Goal: Task Accomplishment & Management: Use online tool/utility

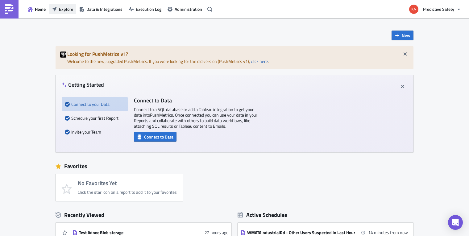
click at [65, 8] on span "Explore" at bounding box center [66, 9] width 14 height 6
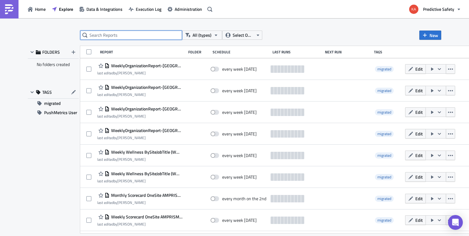
click at [110, 35] on input "text" at bounding box center [131, 35] width 102 height 9
type input "Saudicom"
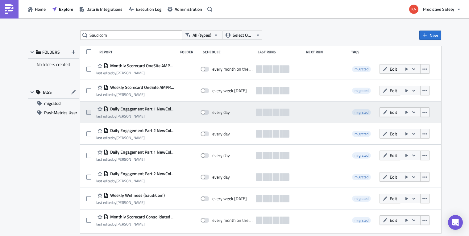
click at [88, 111] on span at bounding box center [88, 112] width 5 height 5
click at [88, 111] on input "checkbox" at bounding box center [90, 112] width 4 height 4
checkbox input "true"
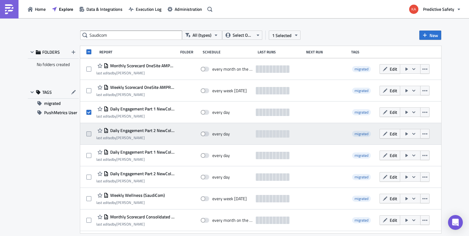
click at [90, 134] on span at bounding box center [88, 133] width 5 height 5
click at [90, 134] on input "checkbox" at bounding box center [90, 134] width 4 height 4
checkbox input "true"
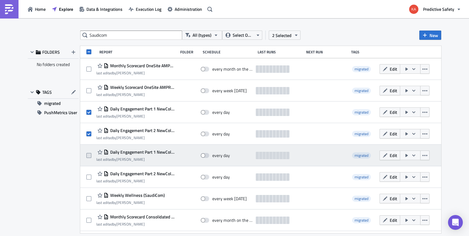
click at [88, 154] on span at bounding box center [88, 155] width 5 height 5
click at [88, 154] on input "checkbox" at bounding box center [90, 156] width 4 height 4
checkbox input "true"
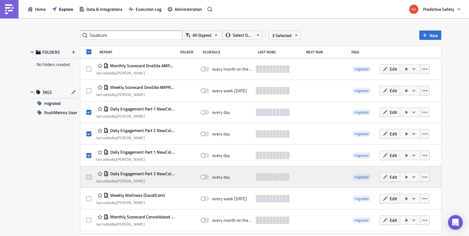
click at [89, 177] on span at bounding box center [88, 177] width 5 height 5
click at [89, 177] on input "checkbox" at bounding box center [90, 177] width 4 height 4
checkbox input "true"
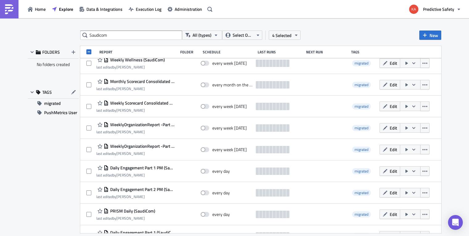
scroll to position [132, 0]
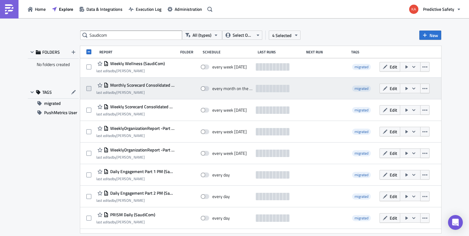
click at [89, 88] on span at bounding box center [88, 88] width 5 height 5
click at [89, 88] on input "checkbox" at bounding box center [90, 89] width 4 height 4
click at [88, 88] on span at bounding box center [88, 88] width 5 height 5
click at [88, 88] on input "checkbox" at bounding box center [90, 89] width 4 height 4
checkbox input "false"
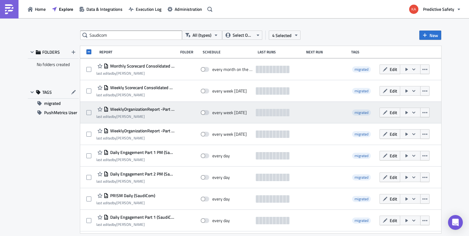
scroll to position [171, 0]
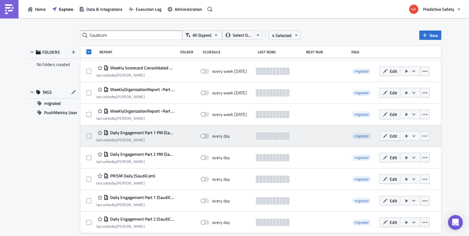
click at [207, 135] on span at bounding box center [204, 136] width 9 height 5
click at [206, 135] on input "checkbox" at bounding box center [204, 136] width 4 height 4
checkbox input "true"
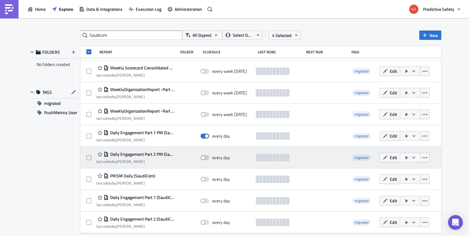
click at [207, 156] on span at bounding box center [204, 157] width 9 height 5
click at [206, 156] on input "checkbox" at bounding box center [204, 158] width 4 height 4
checkbox input "true"
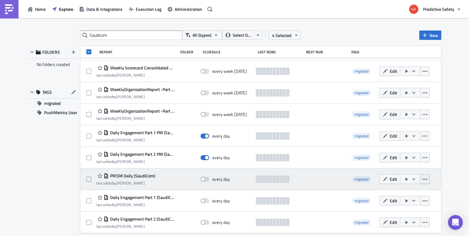
click at [425, 178] on icon "button" at bounding box center [424, 179] width 5 height 5
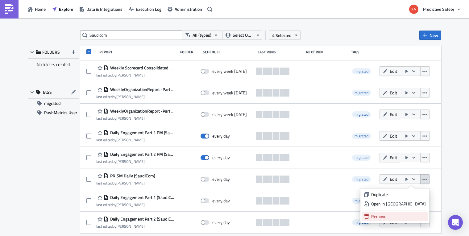
click at [396, 217] on div "Remove" at bounding box center [398, 216] width 55 height 6
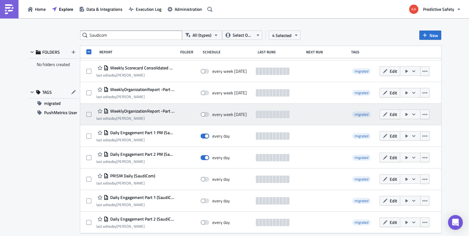
scroll to position [149, 0]
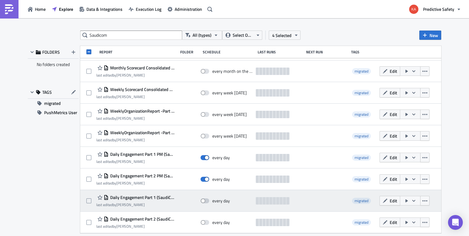
click at [206, 200] on span at bounding box center [204, 200] width 9 height 5
click at [206, 200] on input "checkbox" at bounding box center [204, 201] width 4 height 4
checkbox input "true"
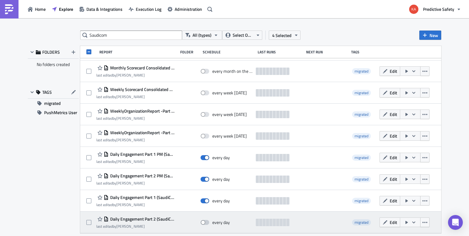
click at [209, 222] on span at bounding box center [204, 222] width 9 height 5
click at [206, 222] on input "checkbox" at bounding box center [204, 223] width 4 height 4
checkbox input "true"
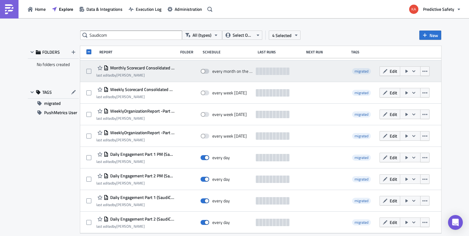
click at [208, 71] on span at bounding box center [204, 71] width 9 height 5
click at [206, 71] on input "checkbox" at bounding box center [204, 71] width 4 height 4
checkbox input "true"
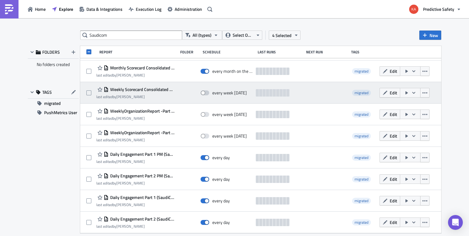
click at [207, 93] on span at bounding box center [204, 92] width 9 height 5
click at [206, 93] on input "checkbox" at bounding box center [204, 93] width 4 height 4
checkbox input "true"
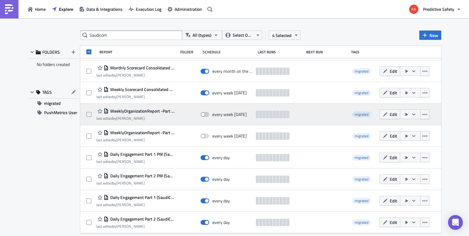
click at [207, 114] on span at bounding box center [204, 114] width 9 height 5
click at [206, 114] on input "checkbox" at bounding box center [204, 115] width 4 height 4
checkbox input "true"
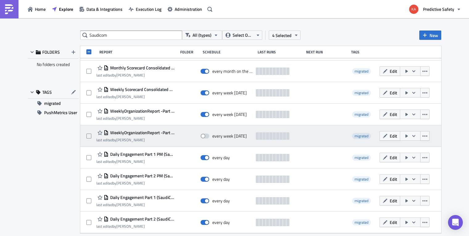
drag, startPoint x: 207, startPoint y: 135, endPoint x: 220, endPoint y: 127, distance: 15.7
click at [207, 134] on span at bounding box center [204, 136] width 9 height 5
click at [206, 134] on input "checkbox" at bounding box center [204, 136] width 4 height 4
checkbox input "true"
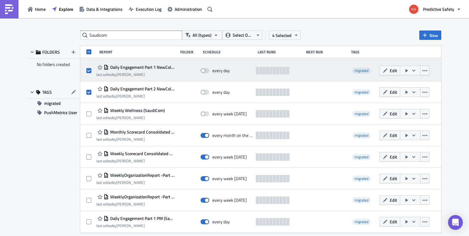
scroll to position [0, 0]
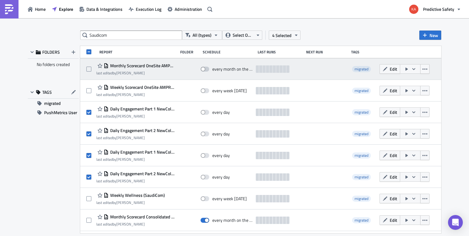
click at [207, 68] on span at bounding box center [204, 69] width 9 height 5
click at [206, 68] on input "checkbox" at bounding box center [204, 69] width 4 height 4
checkbox input "true"
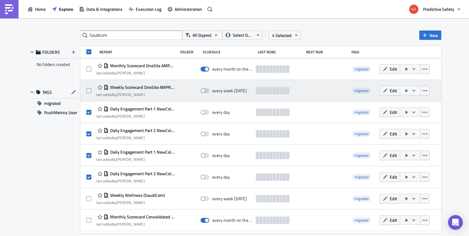
click at [207, 90] on span at bounding box center [204, 90] width 9 height 5
click at [206, 90] on input "checkbox" at bounding box center [204, 91] width 4 height 4
checkbox input "true"
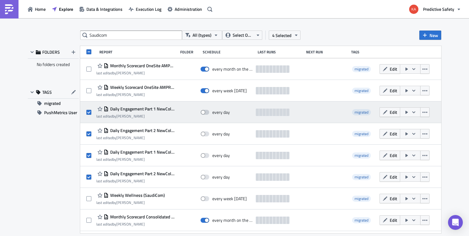
click at [206, 111] on span at bounding box center [204, 112] width 9 height 5
click at [206, 111] on input "checkbox" at bounding box center [204, 112] width 4 height 4
checkbox input "true"
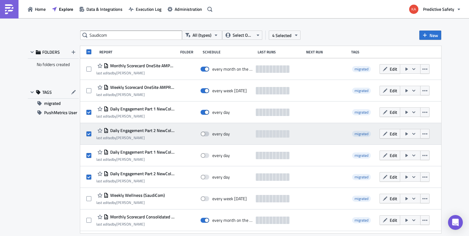
click at [205, 133] on span at bounding box center [204, 133] width 9 height 5
click at [205, 133] on input "checkbox" at bounding box center [204, 134] width 4 height 4
checkbox input "true"
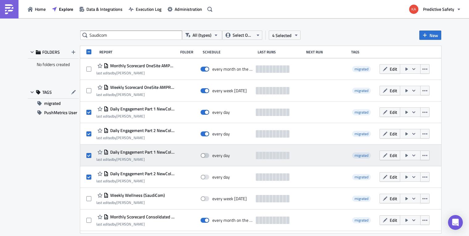
click at [207, 154] on span at bounding box center [204, 155] width 9 height 5
click at [206, 154] on input "checkbox" at bounding box center [204, 156] width 4 height 4
checkbox input "true"
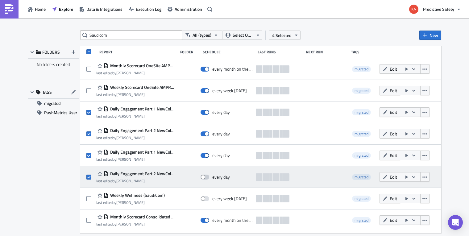
click at [205, 176] on span at bounding box center [204, 177] width 9 height 5
click at [205, 176] on input "checkbox" at bounding box center [204, 177] width 4 height 4
checkbox input "true"
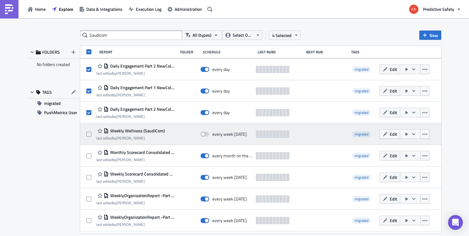
scroll to position [78, 0]
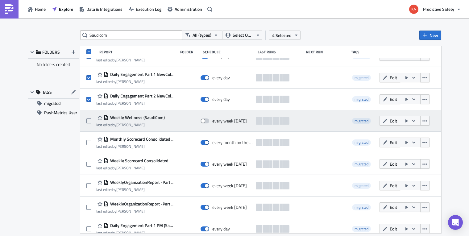
click at [206, 120] on span at bounding box center [204, 120] width 9 height 5
click at [206, 120] on input "checkbox" at bounding box center [204, 121] width 4 height 4
checkbox input "true"
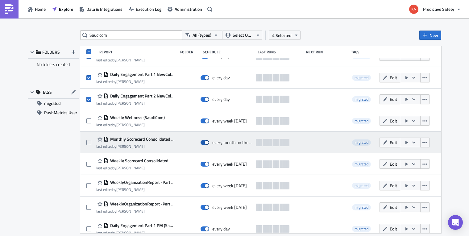
click at [203, 143] on span at bounding box center [204, 142] width 9 height 5
click at [203, 143] on input "checkbox" at bounding box center [204, 143] width 4 height 4
checkbox input "false"
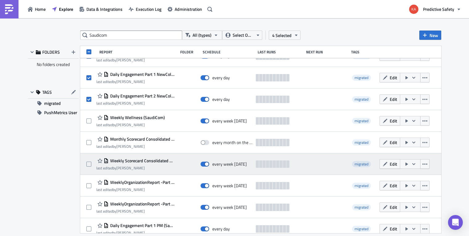
click at [201, 160] on div "every week [DATE]" at bounding box center [226, 164] width 52 height 12
click at [204, 163] on span at bounding box center [204, 164] width 9 height 5
click at [204, 163] on input "checkbox" at bounding box center [204, 164] width 4 height 4
checkbox input "false"
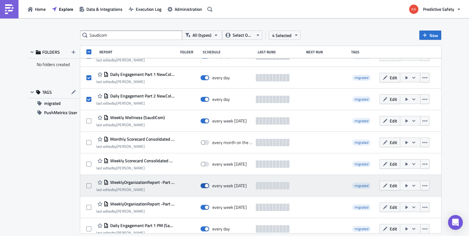
click at [203, 185] on span at bounding box center [204, 185] width 9 height 5
click at [203, 185] on input "checkbox" at bounding box center [204, 186] width 4 height 4
checkbox input "false"
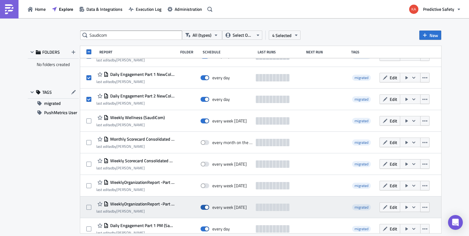
click at [203, 207] on span at bounding box center [204, 207] width 9 height 5
click at [203, 207] on input "checkbox" at bounding box center [204, 207] width 4 height 4
checkbox input "false"
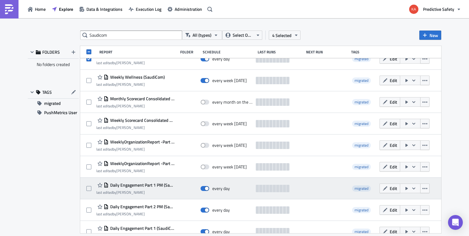
scroll to position [149, 0]
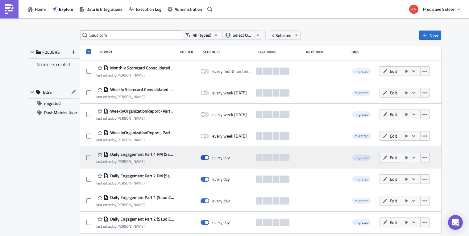
click at [203, 156] on span at bounding box center [204, 157] width 9 height 5
click at [203, 156] on input "checkbox" at bounding box center [204, 158] width 4 height 4
checkbox input "false"
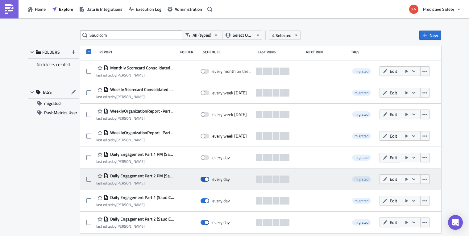
click at [203, 179] on span at bounding box center [204, 179] width 9 height 5
click at [203, 179] on input "checkbox" at bounding box center [204, 179] width 4 height 4
checkbox input "false"
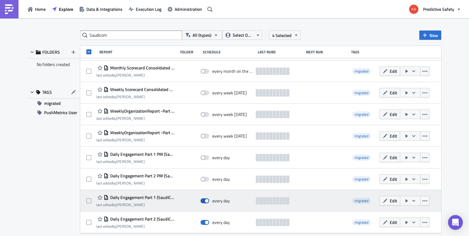
click at [204, 201] on span at bounding box center [204, 200] width 9 height 5
click at [204, 201] on input "checkbox" at bounding box center [204, 201] width 4 height 4
checkbox input "false"
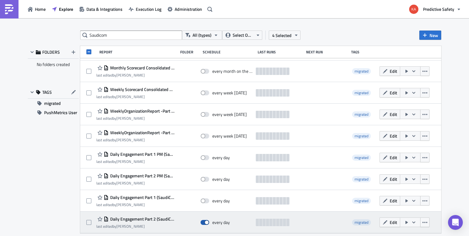
click at [204, 222] on span at bounding box center [204, 222] width 9 height 5
click at [204, 222] on input "checkbox" at bounding box center [204, 223] width 4 height 4
checkbox input "false"
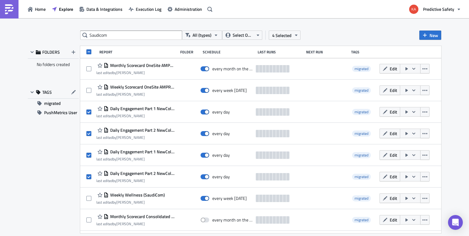
scroll to position [0, 0]
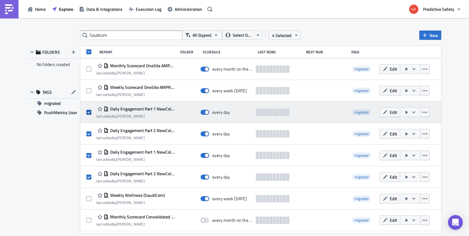
click at [87, 112] on span at bounding box center [88, 112] width 5 height 5
click at [88, 112] on input "checkbox" at bounding box center [90, 112] width 4 height 4
checkbox input "false"
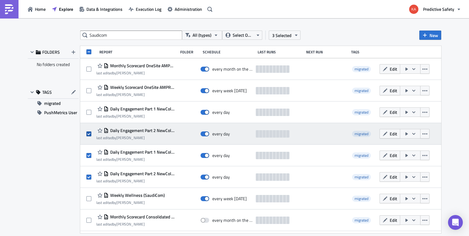
click at [87, 134] on span at bounding box center [88, 133] width 5 height 5
click at [88, 134] on input "checkbox" at bounding box center [90, 134] width 4 height 4
checkbox input "false"
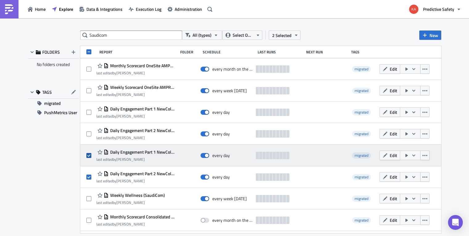
drag, startPoint x: 88, startPoint y: 154, endPoint x: 88, endPoint y: 167, distance: 13.3
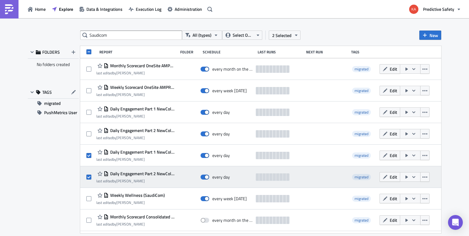
click at [88, 155] on span at bounding box center [88, 155] width 5 height 5
click at [88, 155] on input "checkbox" at bounding box center [90, 156] width 4 height 4
checkbox input "false"
click at [88, 176] on span at bounding box center [88, 177] width 5 height 5
click at [88, 176] on input "checkbox" at bounding box center [90, 177] width 4 height 4
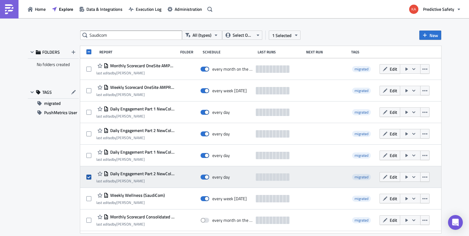
checkbox input "false"
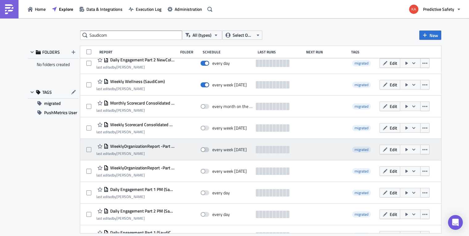
scroll to position [117, 0]
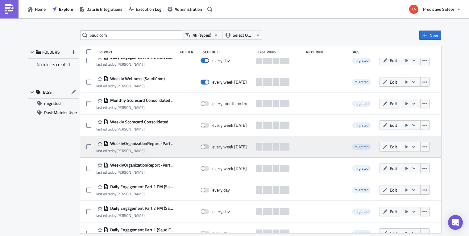
click at [207, 146] on span at bounding box center [204, 146] width 9 height 5
click at [206, 146] on input "checkbox" at bounding box center [204, 147] width 4 height 4
checkbox input "true"
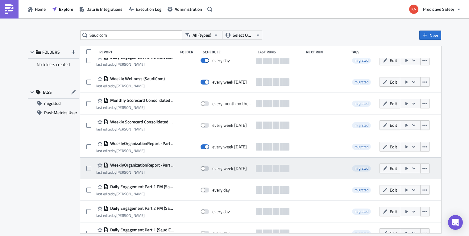
click at [206, 167] on span at bounding box center [204, 168] width 9 height 5
click at [206, 167] on input "checkbox" at bounding box center [204, 169] width 4 height 4
checkbox input "true"
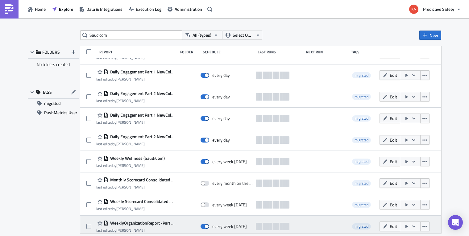
scroll to position [0, 0]
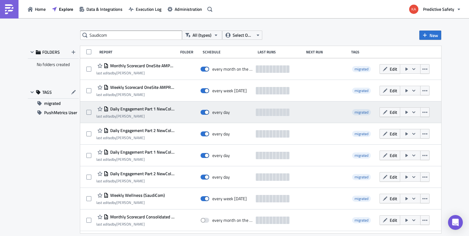
click at [413, 110] on icon "button" at bounding box center [413, 112] width 5 height 5
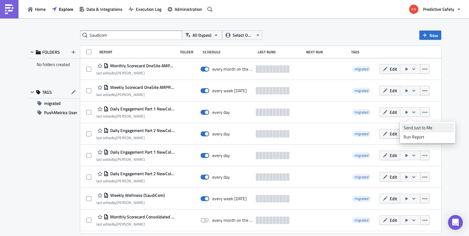
click at [418, 127] on div "Send Just to Me" at bounding box center [427, 128] width 48 height 6
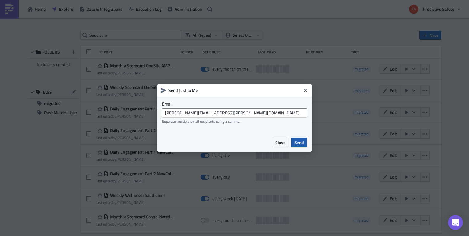
click at [302, 143] on span "Send" at bounding box center [299, 142] width 10 height 6
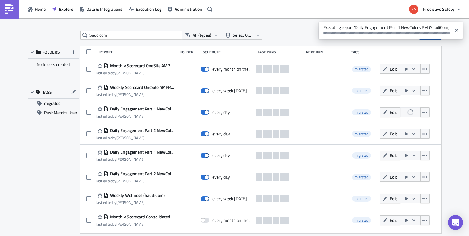
click at [33, 165] on div "FOLDERS No folders created TAGS migrated PushMetrics User" at bounding box center [53, 139] width 51 height 187
